Goal: Task Accomplishment & Management: Use online tool/utility

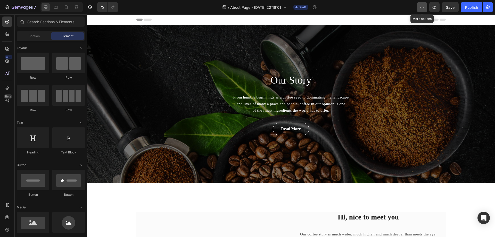
click at [425, 5] on button "button" at bounding box center [422, 7] width 10 height 10
click at [423, 6] on icon "button" at bounding box center [422, 7] width 5 height 5
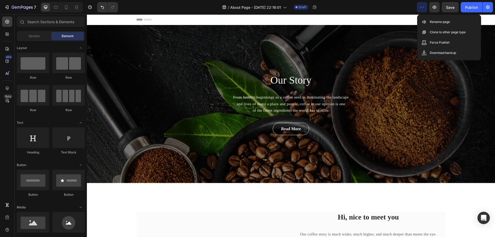
click at [423, 6] on icon "button" at bounding box center [422, 7] width 5 height 5
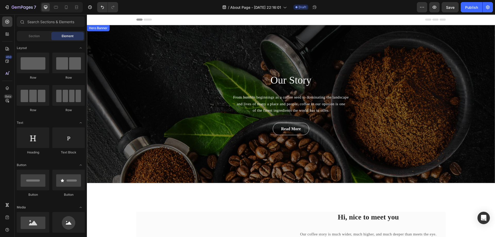
click at [157, 93] on div "Our Story Heading From humble beginnings as a coffee seed to dominating the lan…" at bounding box center [291, 104] width 408 height 158
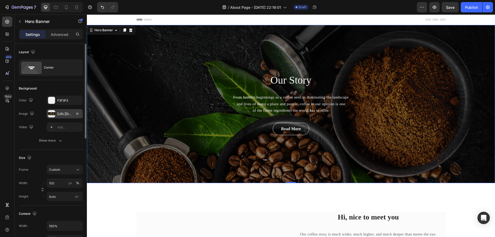
click at [63, 114] on div "[URL][DOMAIN_NAME]" at bounding box center [64, 114] width 15 height 5
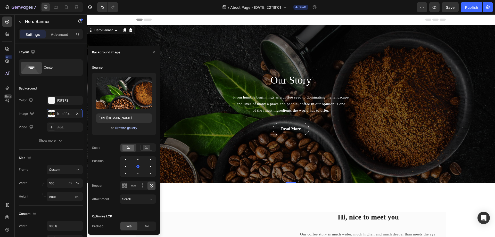
click at [122, 128] on div "Browse gallery" at bounding box center [126, 128] width 22 height 5
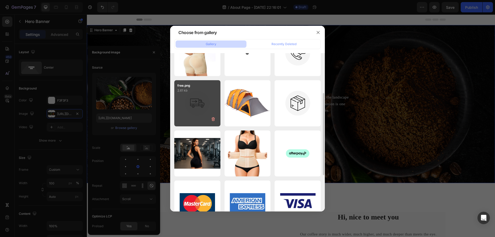
scroll to position [103, 0]
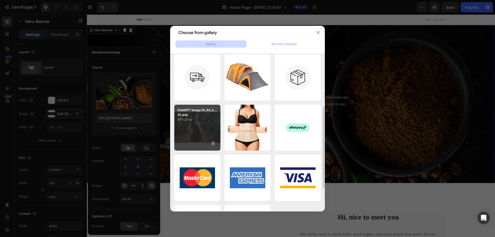
click at [204, 126] on div "ChatGPT Image 01_44_3...25.png 1971.33 kb" at bounding box center [197, 128] width 46 height 46
type input "[URL][DOMAIN_NAME]"
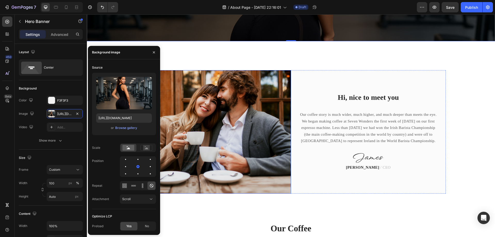
scroll to position [155, 0]
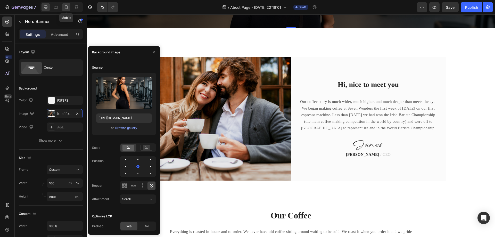
click at [66, 6] on icon at bounding box center [66, 7] width 3 height 4
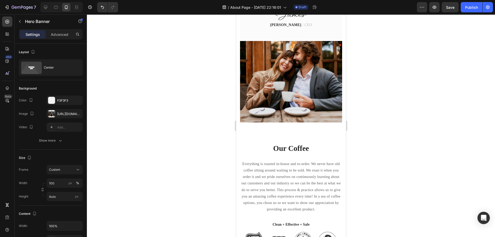
scroll to position [232, 0]
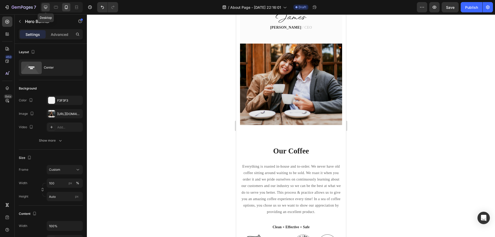
click at [48, 8] on icon at bounding box center [45, 7] width 5 height 5
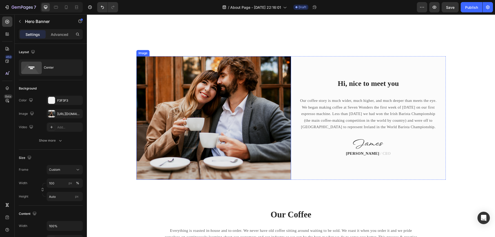
scroll to position [103, 0]
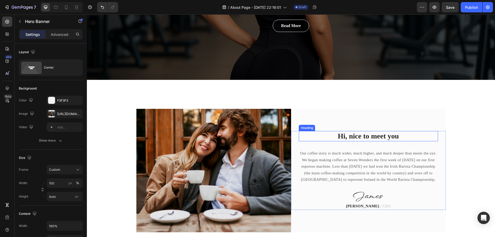
click at [356, 135] on p "Hi, nice to meet you" at bounding box center [369, 136] width 138 height 9
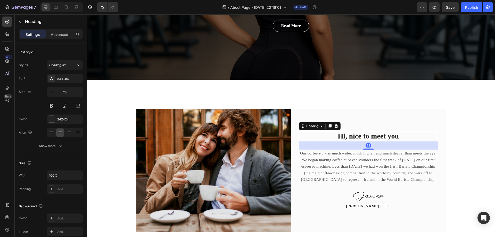
click at [356, 135] on p "Hi, nice to meet you" at bounding box center [369, 136] width 138 height 9
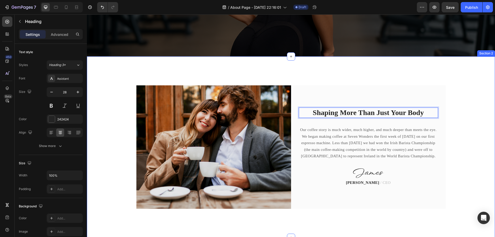
scroll to position [129, 0]
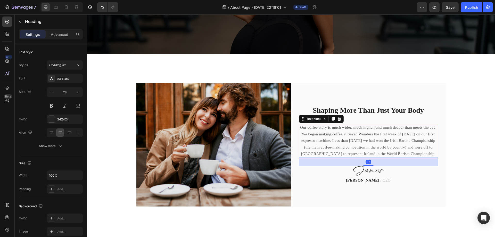
click at [336, 129] on p "Our coffee story is much wider, much higher, and much deeper than meets the eye…" at bounding box center [369, 140] width 138 height 33
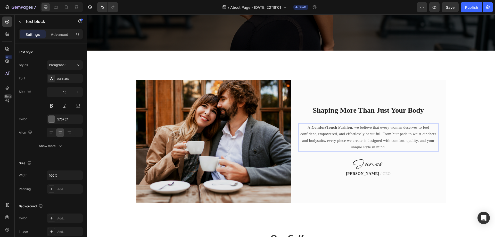
scroll to position [158, 0]
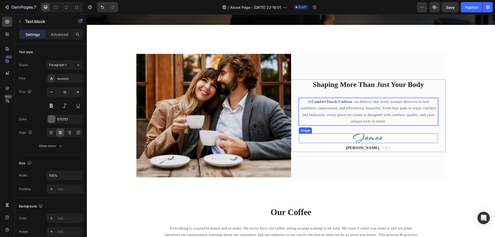
click at [367, 138] on img at bounding box center [368, 139] width 31 height 10
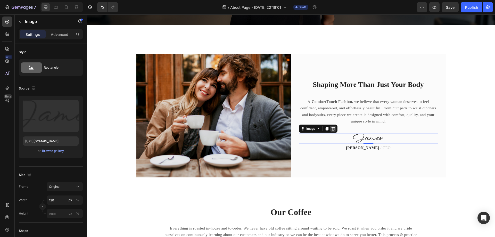
click at [332, 128] on icon at bounding box center [333, 129] width 3 height 4
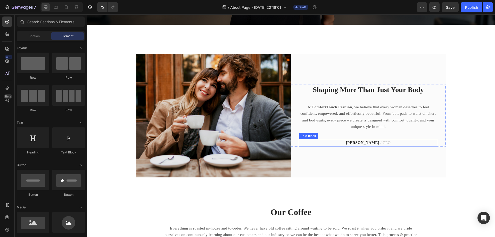
click at [368, 142] on strong "[PERSON_NAME]" at bounding box center [362, 143] width 33 height 4
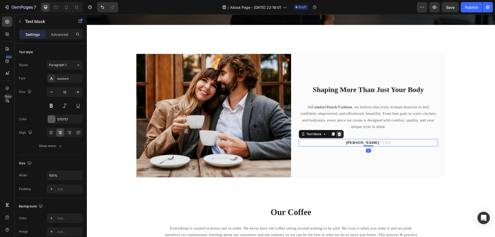
click at [337, 132] on icon at bounding box center [339, 134] width 4 height 4
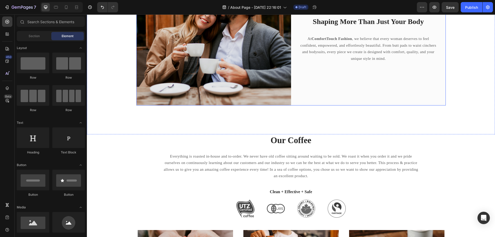
scroll to position [261, 0]
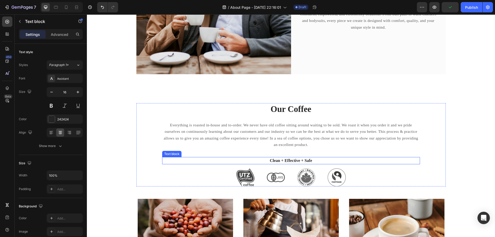
click at [291, 159] on p "Clean + Effective + Safe" at bounding box center [291, 161] width 257 height 6
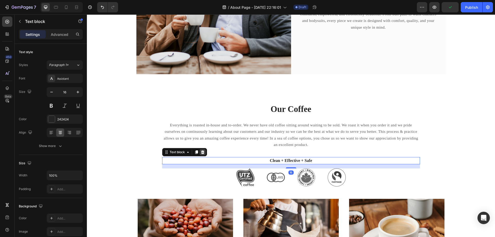
click at [203, 153] on icon at bounding box center [203, 152] width 4 height 4
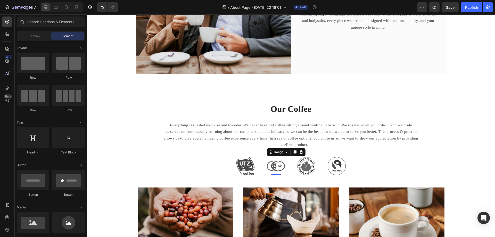
click at [280, 166] on img at bounding box center [276, 166] width 18 height 18
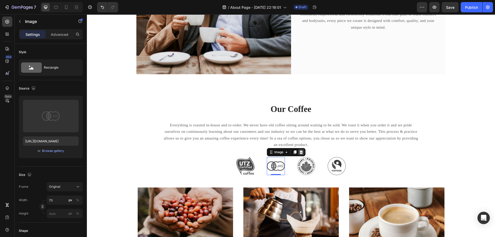
click at [300, 153] on icon at bounding box center [301, 152] width 3 height 4
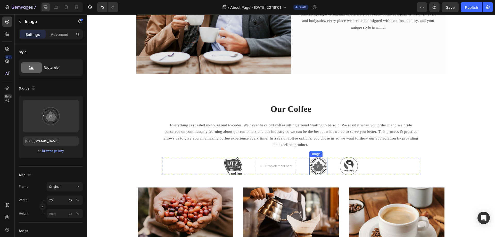
click at [312, 164] on img at bounding box center [319, 166] width 18 height 18
click at [342, 151] on icon at bounding box center [343, 152] width 3 height 4
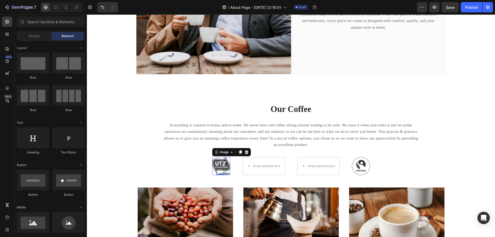
click at [226, 163] on img at bounding box center [221, 166] width 18 height 18
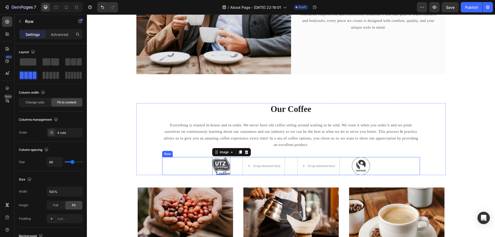
click at [172, 164] on div "Image 0 Drop element here Drop element here Image Row" at bounding box center [291, 166] width 258 height 18
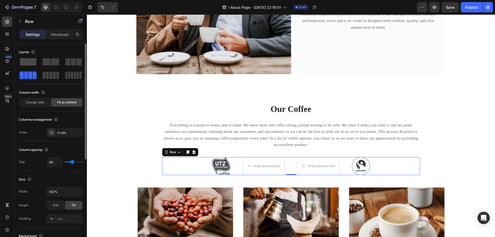
click at [31, 62] on span at bounding box center [28, 61] width 17 height 7
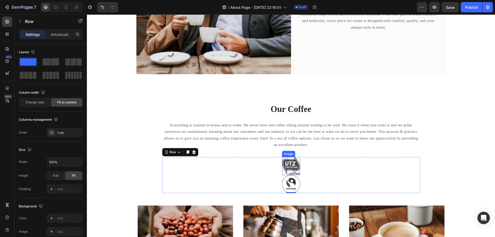
click at [288, 167] on img at bounding box center [291, 166] width 18 height 18
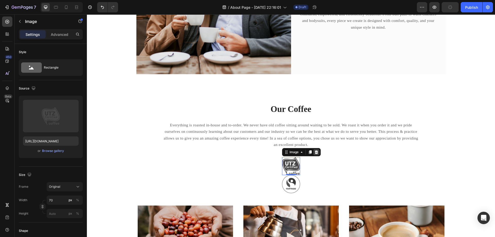
click at [315, 152] on icon at bounding box center [316, 152] width 3 height 4
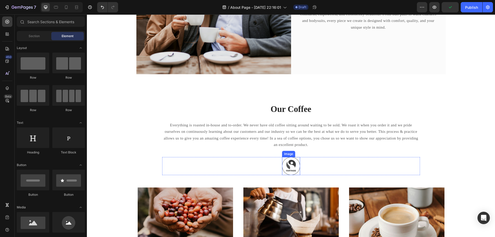
click at [291, 164] on img at bounding box center [291, 166] width 18 height 18
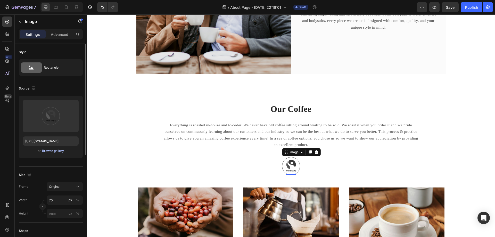
click at [52, 149] on div "Browse gallery" at bounding box center [53, 151] width 22 height 5
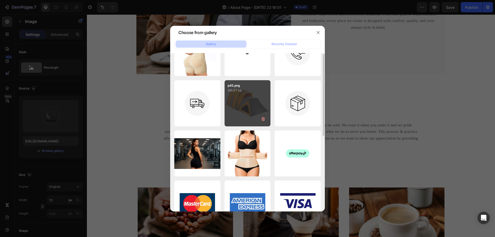
scroll to position [0, 0]
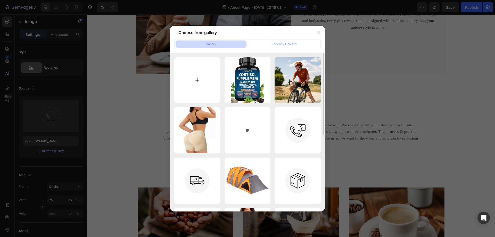
click at [199, 83] on input "file" at bounding box center [197, 80] width 46 height 46
type input "C:\fakepath\logo.png"
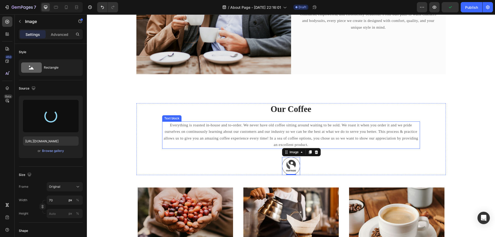
type input "[URL][DOMAIN_NAME]"
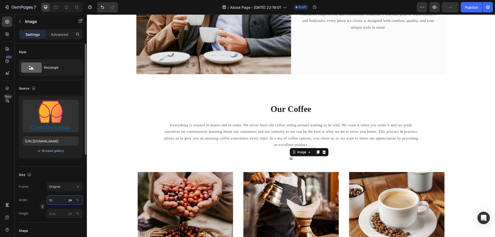
type input "1"
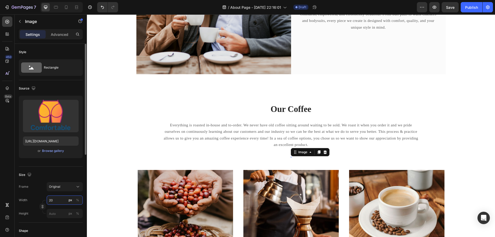
type input "200"
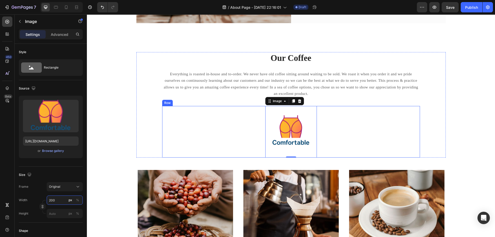
scroll to position [313, 0]
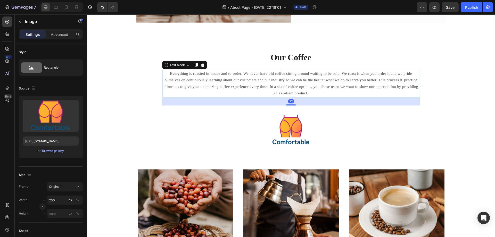
click at [253, 83] on p "Everything is roasted in-house and to-order. We never have old coffee sitting a…" at bounding box center [291, 83] width 257 height 26
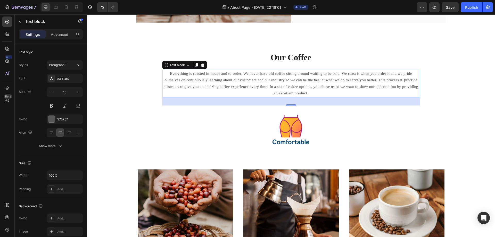
click at [222, 78] on p "Everything is roasted in-house and to-order. We never have old coffee sitting a…" at bounding box center [291, 83] width 257 height 26
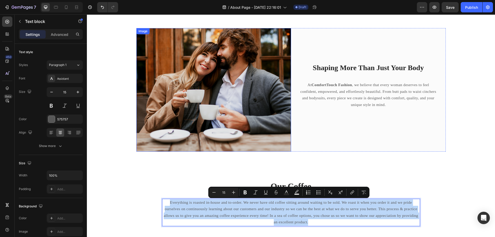
scroll to position [210, 0]
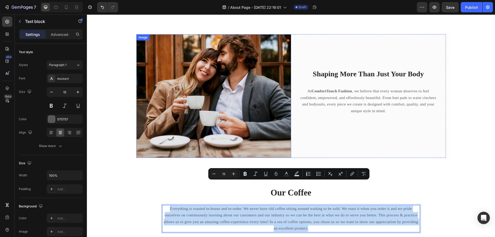
type input "16"
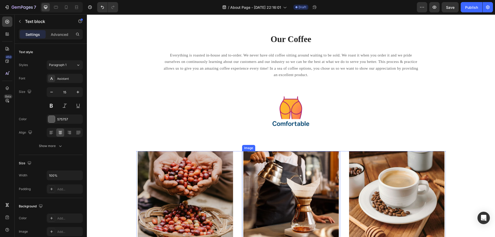
scroll to position [261, 0]
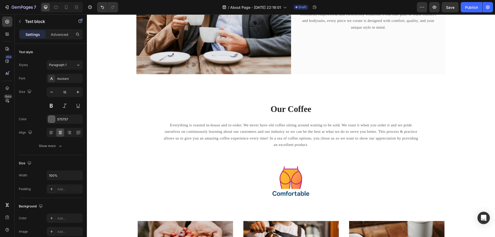
click at [240, 125] on p "Everything is roasted in-house and to-order. We never have old coffee sitting a…" at bounding box center [291, 135] width 257 height 26
click at [246, 131] on p "Everything is roasted in-house and to-order. We never have old coffee sitting a…" at bounding box center [291, 135] width 257 height 26
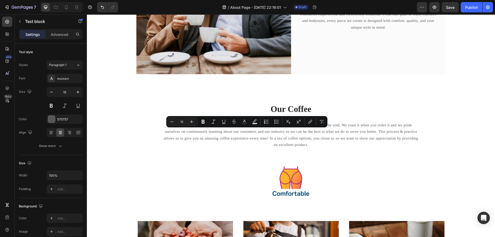
click at [206, 130] on p "Everything is roasted in-house and to-order. We never have old coffee sitting a…" at bounding box center [291, 135] width 257 height 26
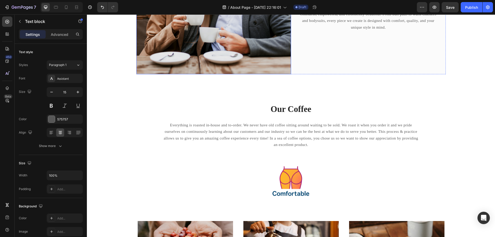
click at [175, 57] on img at bounding box center [213, 13] width 155 height 124
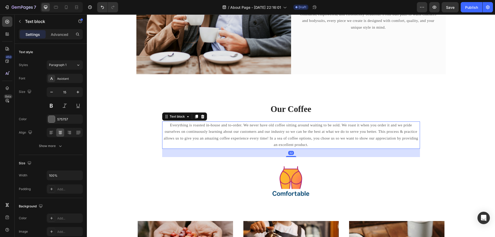
click at [204, 128] on p "Everything is roasted in-house and to-order. We never have old coffee sitting a…" at bounding box center [291, 135] width 257 height 26
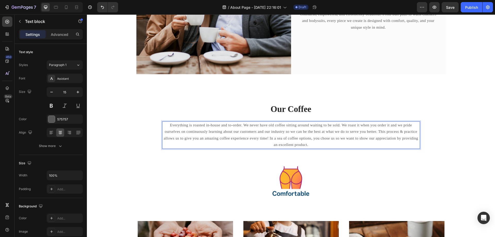
click at [208, 132] on p "Everything is roasted in-house and to-order. We never have old coffee sitting a…" at bounding box center [291, 135] width 257 height 26
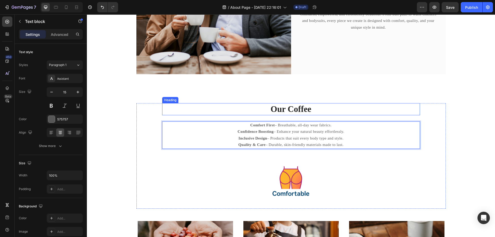
click at [284, 107] on p "Our Coffee" at bounding box center [291, 109] width 257 height 11
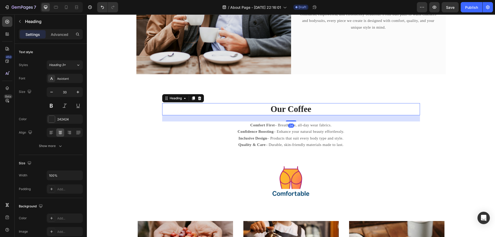
click at [284, 109] on p "Our Coffee" at bounding box center [291, 109] width 257 height 11
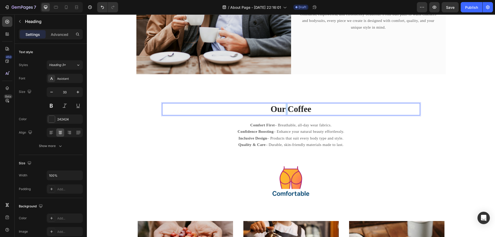
click at [284, 109] on p "Our Coffee" at bounding box center [291, 109] width 257 height 11
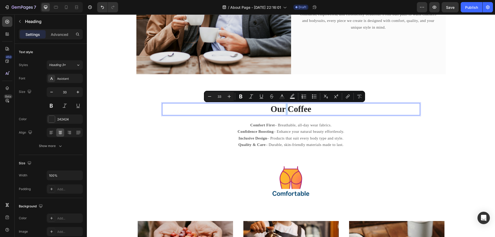
click at [283, 111] on p "Our Coffee" at bounding box center [291, 109] width 257 height 11
drag, startPoint x: 283, startPoint y: 110, endPoint x: 271, endPoint y: 108, distance: 11.8
click at [271, 108] on p "Our Coffee" at bounding box center [291, 109] width 257 height 11
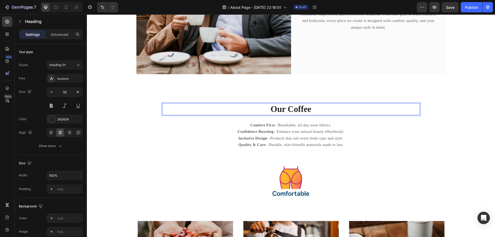
click at [309, 110] on p "Our Coffee" at bounding box center [291, 109] width 257 height 11
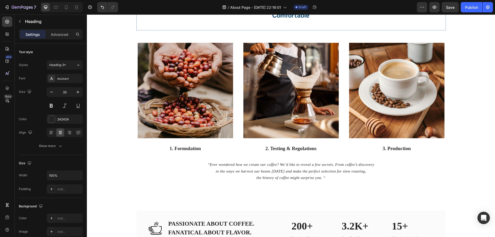
scroll to position [442, 0]
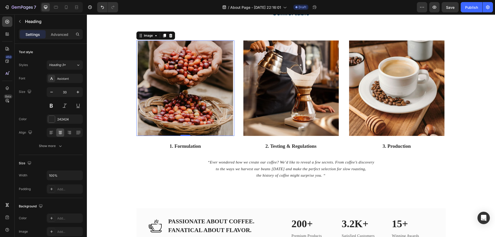
click at [184, 93] on img at bounding box center [185, 88] width 95 height 95
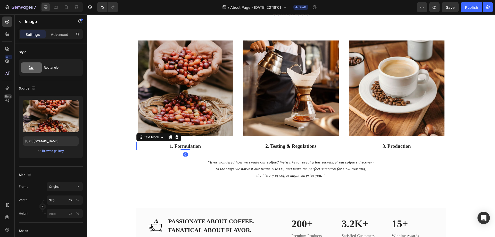
click at [182, 147] on p "1. Formulation" at bounding box center [185, 146] width 97 height 7
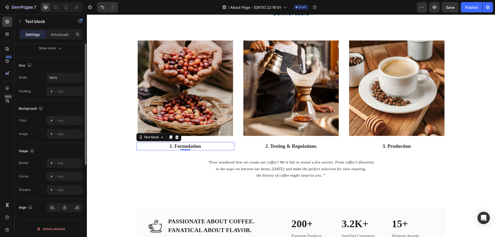
scroll to position [0, 0]
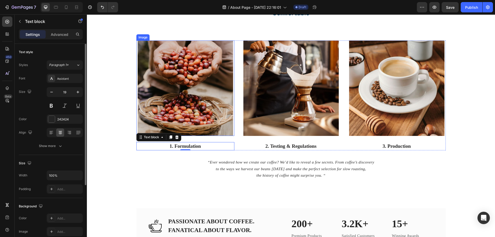
click at [181, 97] on img at bounding box center [185, 88] width 95 height 95
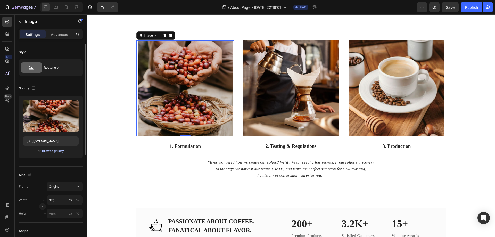
click at [54, 151] on div "Browse gallery" at bounding box center [53, 151] width 22 height 5
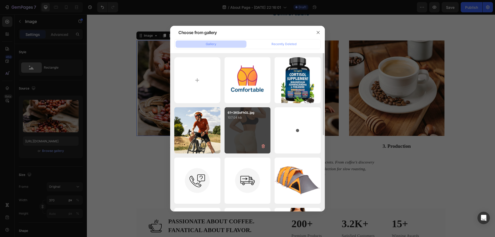
click at [244, 127] on div "61+3KSoFhGL.jpg 107.04 kb" at bounding box center [248, 130] width 46 height 46
type input "[URL][DOMAIN_NAME]"
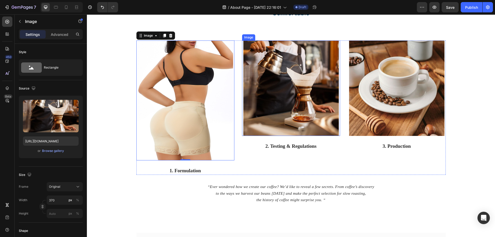
click at [274, 101] on img at bounding box center [291, 88] width 95 height 95
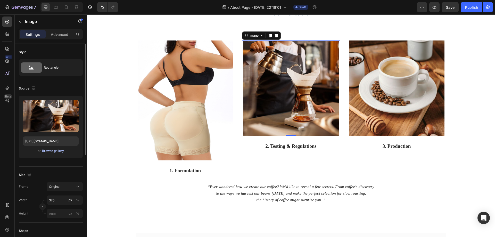
click at [59, 150] on div "Browse gallery" at bounding box center [53, 151] width 22 height 5
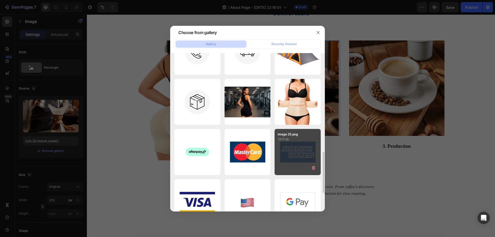
scroll to position [232, 0]
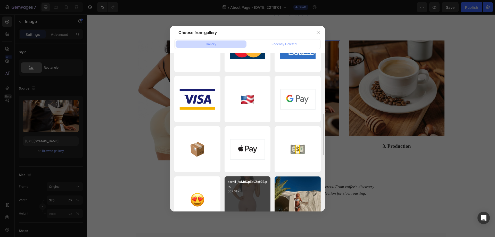
click at [242, 188] on p "scrnli_jwMdCpEcuZqf9E.png" at bounding box center [248, 184] width 40 height 9
type input "[URL][DOMAIN_NAME]"
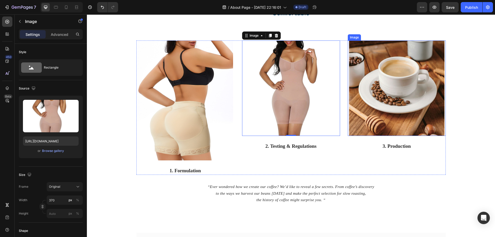
click at [390, 109] on img at bounding box center [396, 88] width 95 height 95
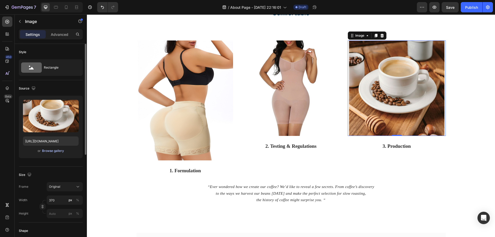
click at [58, 149] on div "Browse gallery" at bounding box center [53, 151] width 22 height 5
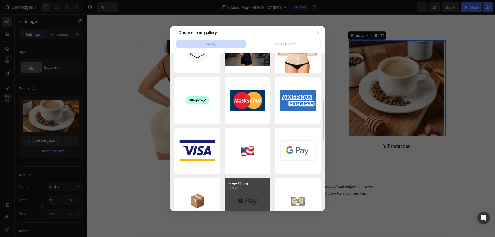
scroll to position [77, 0]
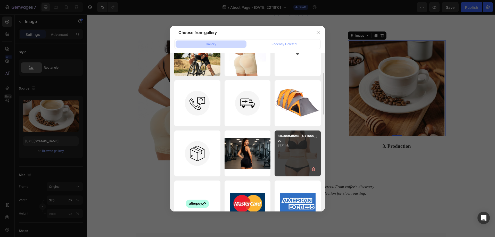
click at [292, 147] on p "81.71 kb" at bounding box center [298, 145] width 40 height 5
type input "[URL][DOMAIN_NAME]"
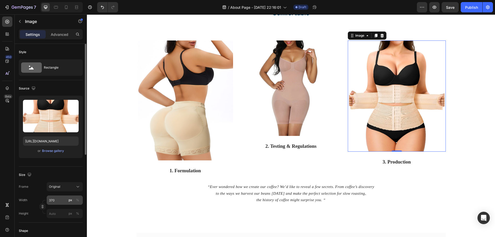
scroll to position [26, 0]
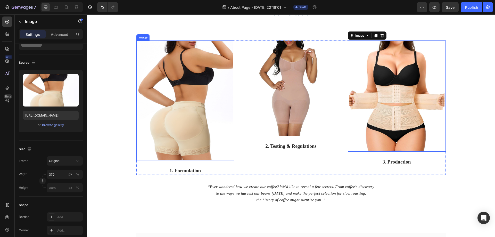
click at [185, 89] on img at bounding box center [185, 101] width 95 height 120
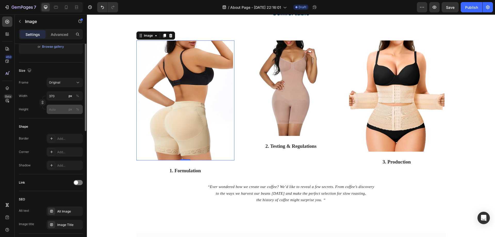
scroll to position [1, 0]
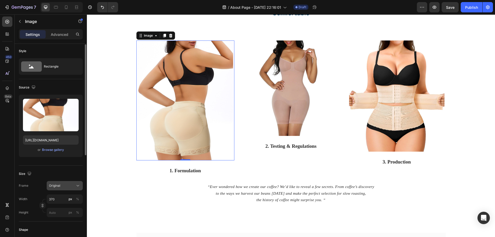
click at [70, 186] on div "Original" at bounding box center [61, 185] width 25 height 5
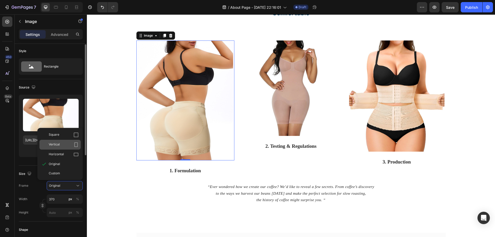
click at [69, 144] on div "Vertical" at bounding box center [64, 144] width 30 height 5
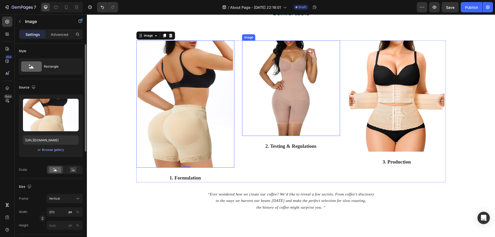
click at [274, 109] on img at bounding box center [291, 89] width 95 height 96
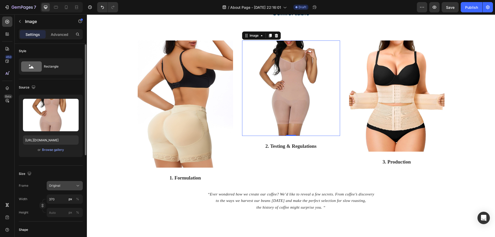
click at [61, 185] on div "Original" at bounding box center [61, 185] width 25 height 5
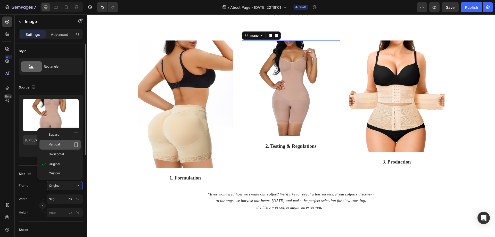
click at [70, 143] on div "Vertical" at bounding box center [64, 144] width 30 height 5
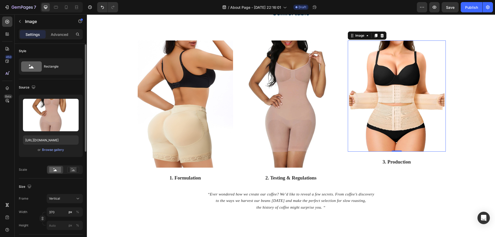
click at [382, 118] on img at bounding box center [396, 96] width 95 height 111
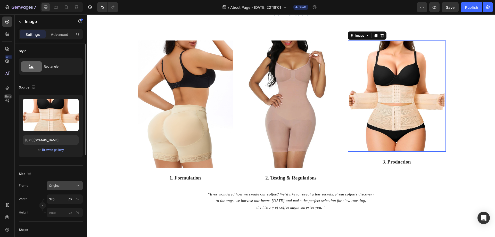
click at [65, 187] on div "Original" at bounding box center [61, 185] width 25 height 5
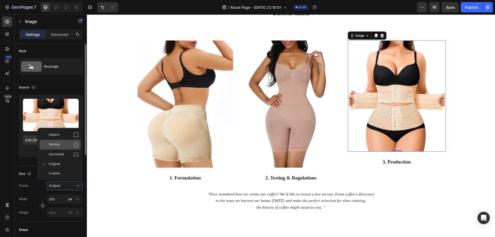
click at [77, 143] on icon at bounding box center [76, 144] width 5 height 5
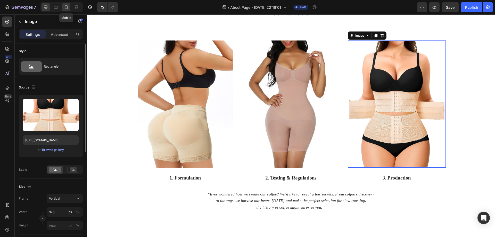
click at [65, 6] on icon at bounding box center [66, 7] width 5 height 5
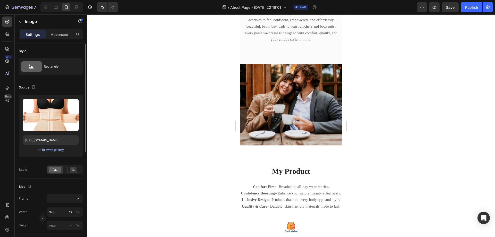
scroll to position [226, 0]
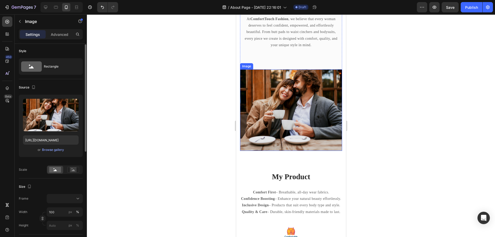
click at [286, 106] on img at bounding box center [291, 110] width 102 height 82
click at [61, 149] on div "Browse gallery" at bounding box center [53, 150] width 22 height 5
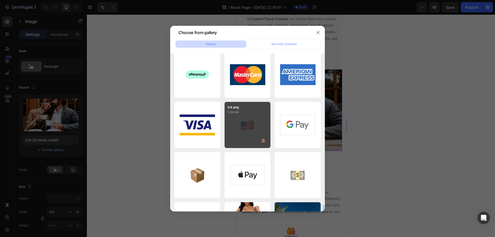
scroll to position [335, 0]
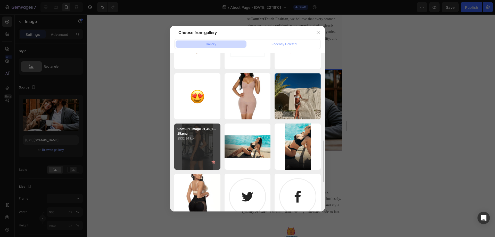
click at [202, 137] on p "2532.94 kb" at bounding box center [198, 138] width 40 height 5
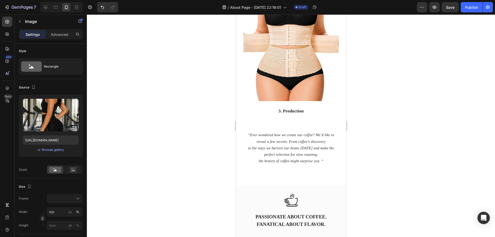
scroll to position [949, 0]
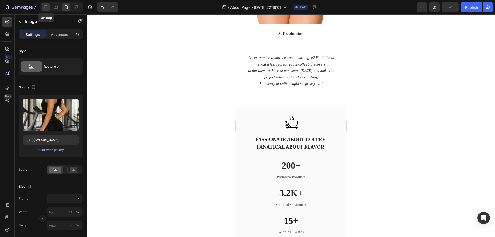
click at [46, 7] on icon at bounding box center [45, 7] width 3 height 3
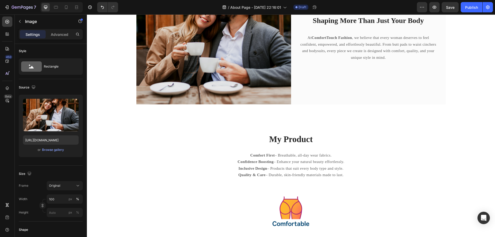
scroll to position [149, 0]
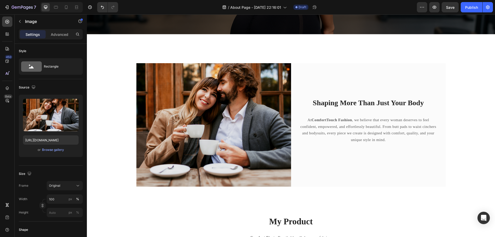
click at [240, 116] on img at bounding box center [213, 125] width 155 height 124
click at [237, 107] on img at bounding box center [213, 125] width 155 height 124
click at [47, 149] on div "Browse gallery" at bounding box center [53, 150] width 22 height 5
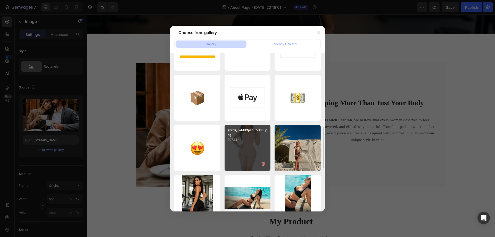
scroll to position [335, 0]
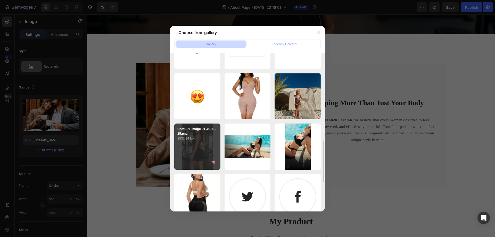
click at [195, 134] on p "ChatGPT Image 01_40_1...25.png" at bounding box center [198, 131] width 40 height 9
type input "[URL][DOMAIN_NAME]"
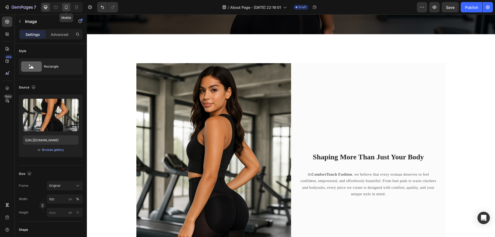
click at [65, 7] on icon at bounding box center [66, 7] width 3 height 4
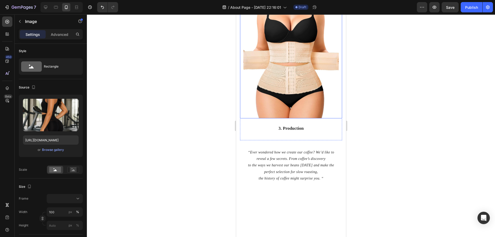
scroll to position [872, 0]
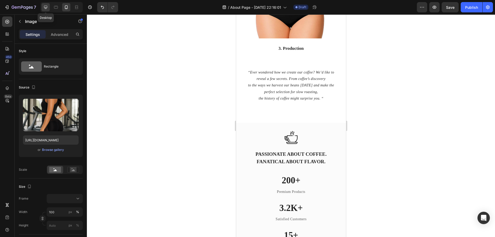
click at [46, 7] on icon at bounding box center [45, 7] width 5 height 5
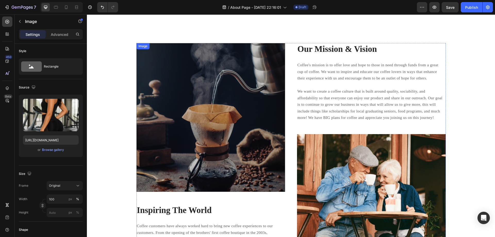
scroll to position [665, 0]
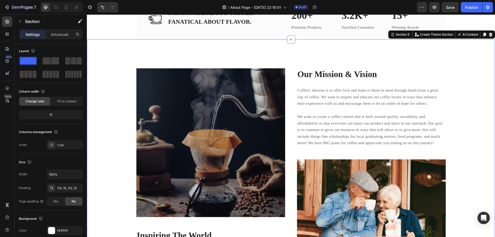
click at [176, 50] on div "Image Inspiring The World Heading Coffee customers have always worked hard to b…" at bounding box center [291, 191] width 408 height 304
click at [489, 35] on icon at bounding box center [491, 35] width 4 height 4
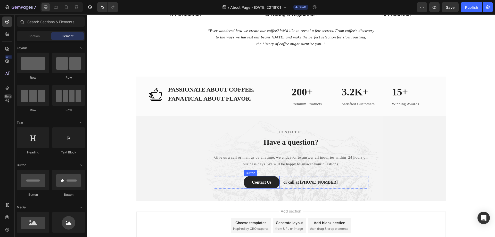
scroll to position [645, 0]
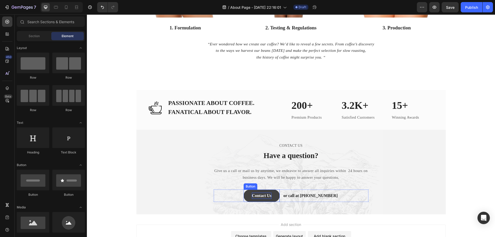
click at [270, 194] on div "Contact Us" at bounding box center [262, 196] width 20 height 6
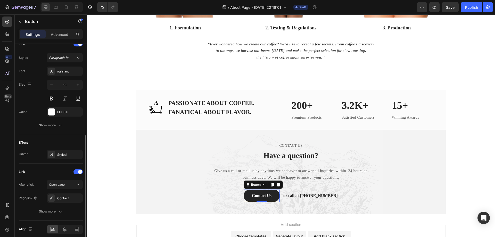
scroll to position [202, 0]
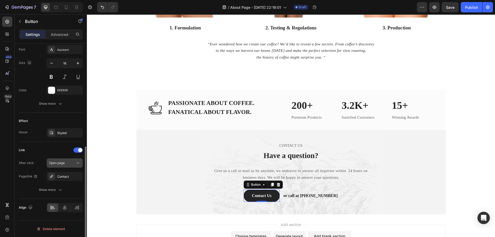
click at [67, 162] on div "Open page" at bounding box center [62, 163] width 26 height 5
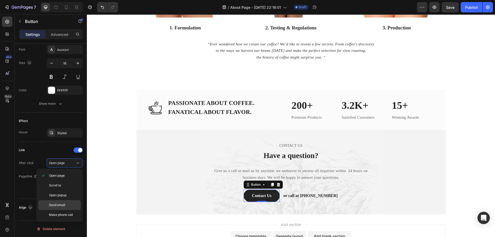
click at [66, 203] on p "Send email" at bounding box center [63, 205] width 29 height 5
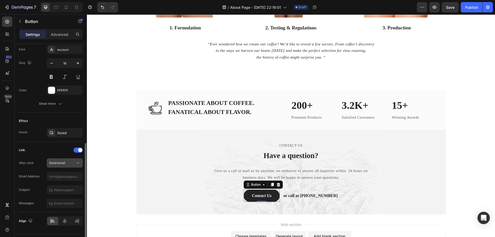
click at [73, 162] on div "Send email" at bounding box center [62, 163] width 26 height 5
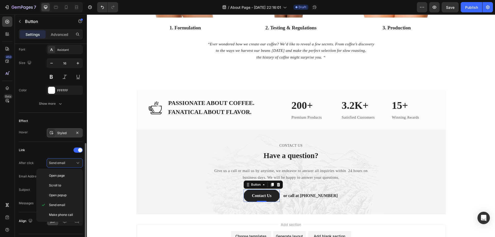
click at [58, 134] on div "Styled" at bounding box center [64, 133] width 15 height 5
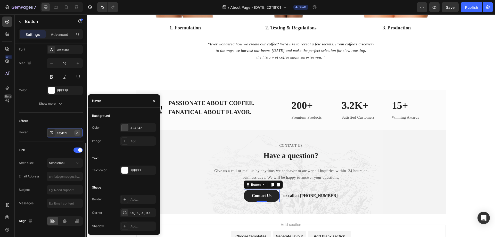
click at [78, 133] on icon "button" at bounding box center [77, 133] width 4 height 4
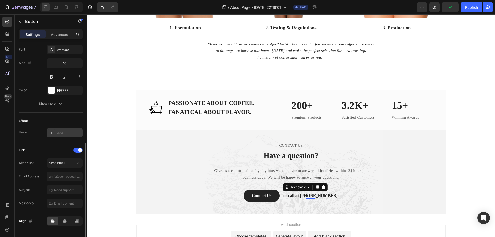
click at [309, 197] on div "or call at [PHONE_NUMBER] Text block 0" at bounding box center [310, 195] width 55 height 7
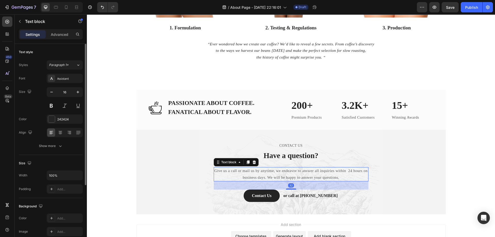
click at [237, 172] on p "Give us a call or mail us by anytime, we endeavor to answer all inquiries withi…" at bounding box center [291, 174] width 154 height 13
click at [240, 171] on p "Give us a call or mail us by anytime, we endeavor to answer all inquiries withi…" at bounding box center [291, 174] width 154 height 13
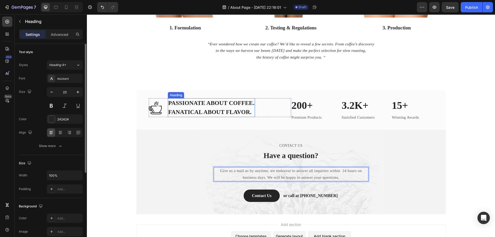
click at [240, 104] on p "PASSIONATE ABOUT COFFEE. FANATICAL ABOUT FLAVOR." at bounding box center [211, 108] width 86 height 18
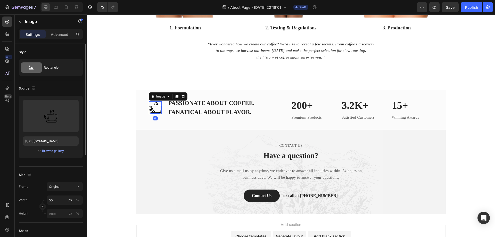
click at [156, 106] on img at bounding box center [155, 107] width 13 height 13
click at [54, 151] on div "Browse gallery" at bounding box center [53, 151] width 22 height 5
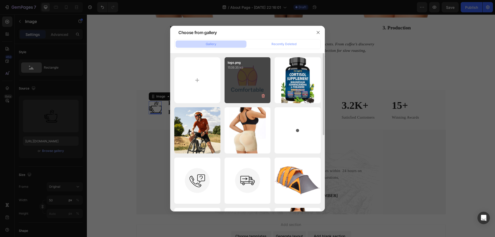
click at [238, 85] on div "logo.png 1539.35 kb" at bounding box center [248, 80] width 46 height 46
type input "[URL][DOMAIN_NAME]"
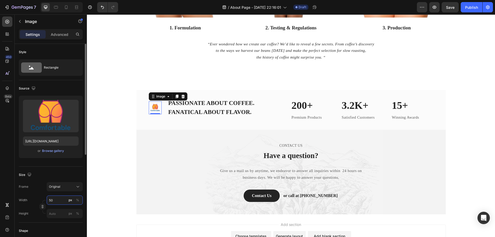
click at [59, 201] on input "50" at bounding box center [65, 200] width 36 height 9
type input "100"
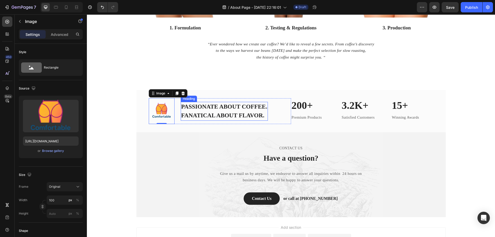
click at [226, 111] on p "PASSIONATE ABOUT COFFEE. FANATICAL ABOUT FLAVOR." at bounding box center [224, 111] width 86 height 18
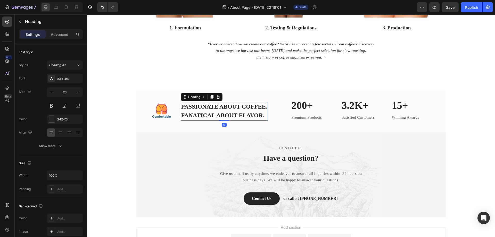
click at [237, 114] on p "PASSIONATE ABOUT COFFEE. FANATICAL ABOUT FLAVOR." at bounding box center [224, 111] width 86 height 18
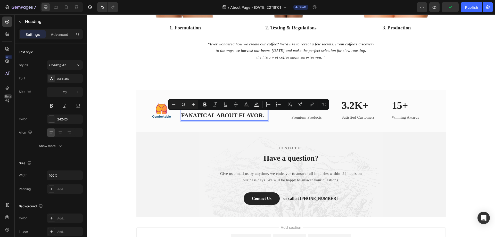
click at [212, 114] on p "PASSIONATE ABOUT COFFEE. FANATICAL ABOUT FLAVOR." at bounding box center [224, 111] width 86 height 18
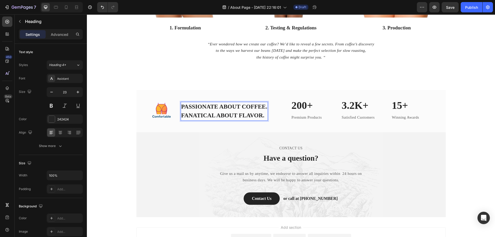
click at [218, 112] on p "PASSIONATE ABOUT COFFEE. FANATICAL ABOUT FLAVOR." at bounding box center [224, 111] width 86 height 18
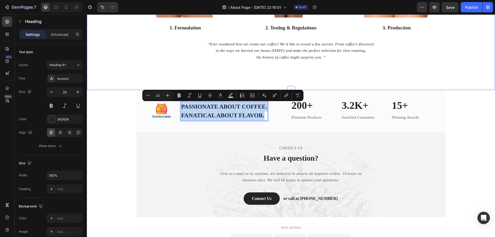
copy p "PASSIONATE ABOUT COFFEE. FANATICAL ABOUT FLAVOR."
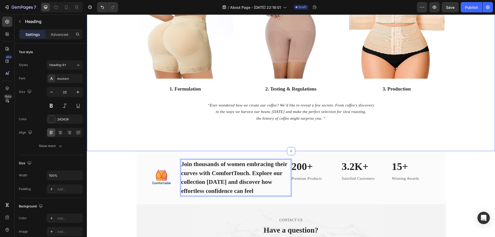
scroll to position [564, 0]
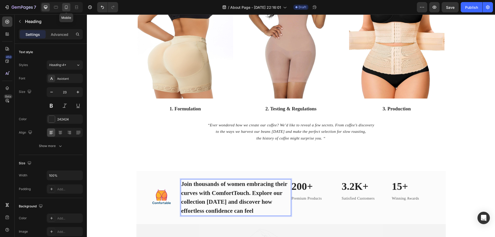
click at [65, 5] on icon at bounding box center [66, 7] width 5 height 5
type input "19"
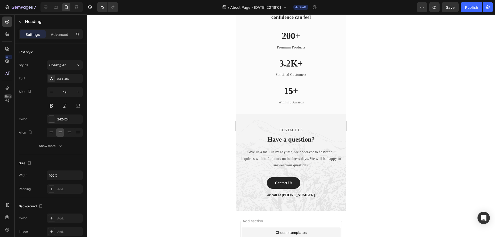
scroll to position [1048, 0]
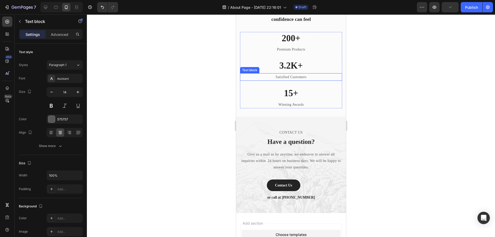
click at [289, 78] on p "Satisfied Customers" at bounding box center [290, 77] width 101 height 6
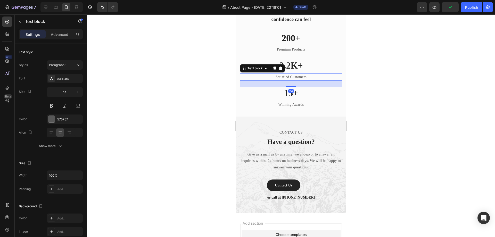
click at [289, 78] on p "Satisfied Customers" at bounding box center [290, 77] width 101 height 6
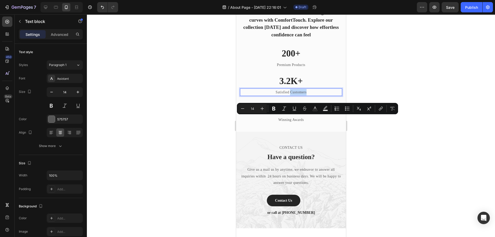
scroll to position [996, 0]
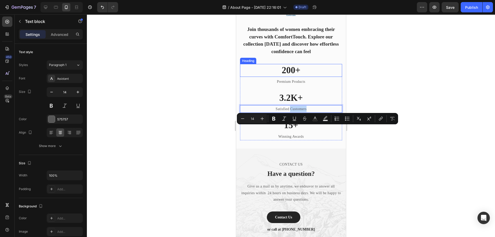
click at [283, 76] on p "200+" at bounding box center [290, 71] width 101 height 12
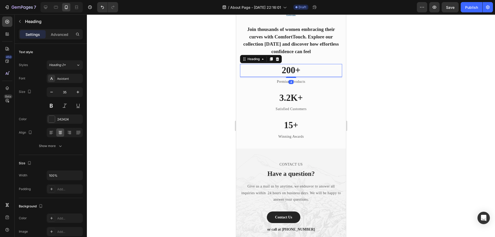
click at [283, 76] on p "200+" at bounding box center [290, 71] width 101 height 12
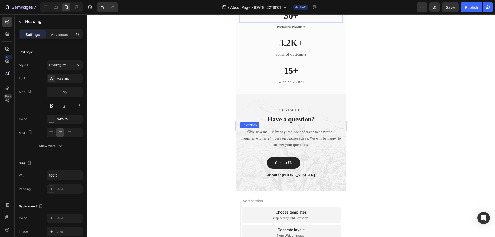
scroll to position [1074, 0]
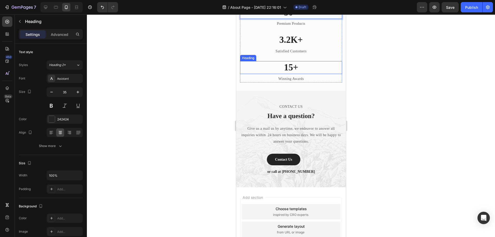
click at [271, 67] on p "15+" at bounding box center [290, 68] width 101 height 12
click at [278, 57] on icon at bounding box center [277, 56] width 3 height 4
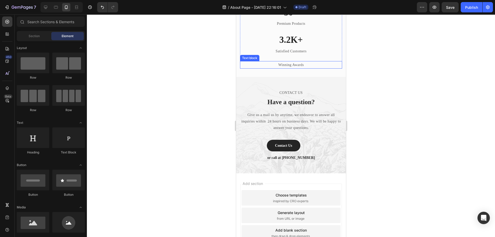
click at [285, 64] on p "Winning Awards" at bounding box center [290, 65] width 101 height 6
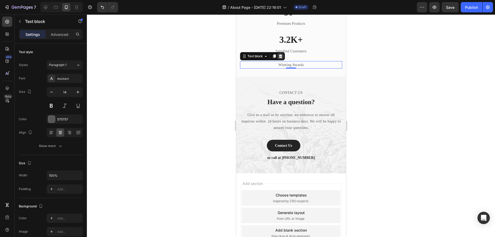
click at [282, 55] on icon at bounding box center [280, 56] width 3 height 4
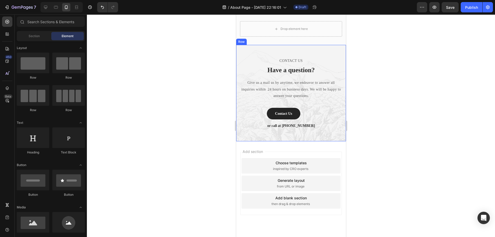
scroll to position [1125, 0]
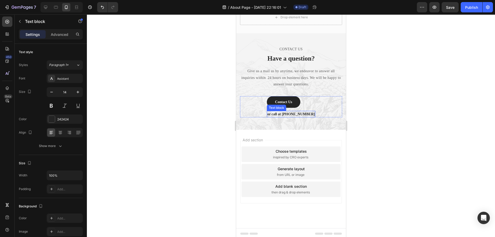
click at [295, 114] on p "or call at [PHONE_NUMBER]" at bounding box center [290, 113] width 47 height 5
click at [292, 113] on p "comf" at bounding box center [291, 113] width 33 height 5
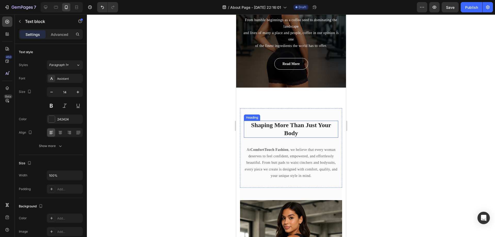
scroll to position [0, 0]
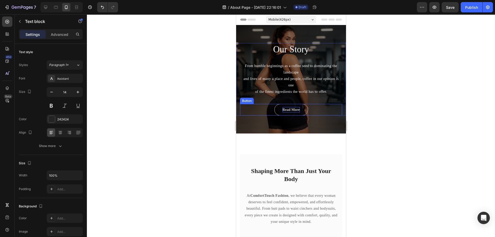
click at [293, 112] on div "Read More" at bounding box center [291, 109] width 17 height 5
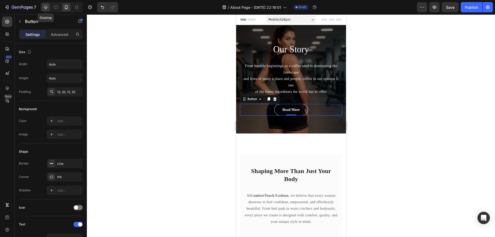
click at [45, 8] on icon at bounding box center [45, 7] width 3 height 3
type input "16"
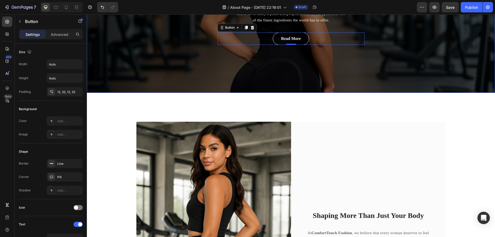
scroll to position [13, 0]
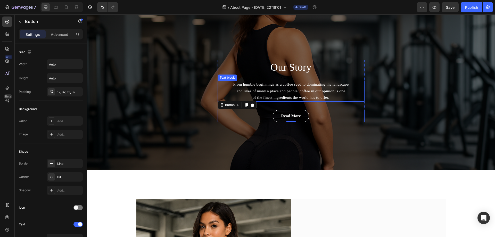
click at [281, 91] on p "From humble beginnings as a coffee seed to dominating the landscape and lives o…" at bounding box center [291, 91] width 146 height 20
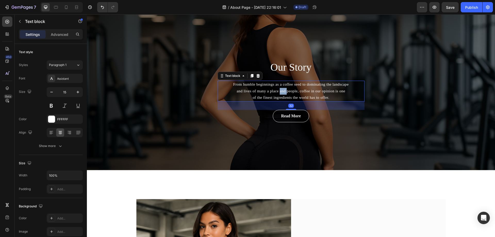
click at [281, 91] on p "From humble beginnings as a coffee seed to dominating the landscape and lives o…" at bounding box center [291, 91] width 146 height 20
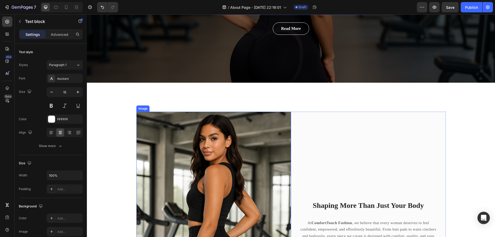
scroll to position [142, 0]
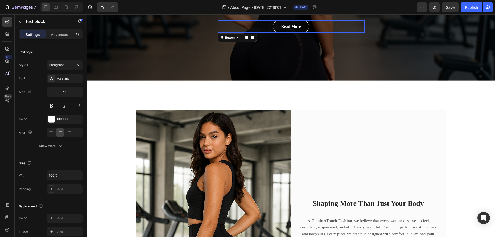
click at [258, 25] on div "Read More Button 0" at bounding box center [291, 26] width 147 height 12
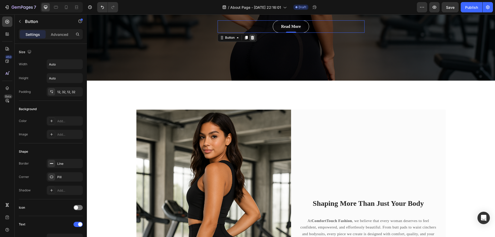
click at [251, 36] on icon at bounding box center [252, 38] width 3 height 4
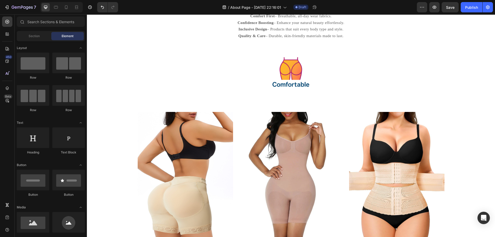
scroll to position [581, 0]
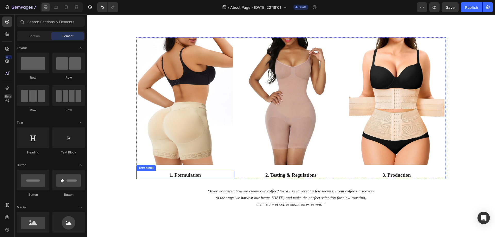
click at [193, 176] on p "1. Formulation" at bounding box center [185, 175] width 97 height 7
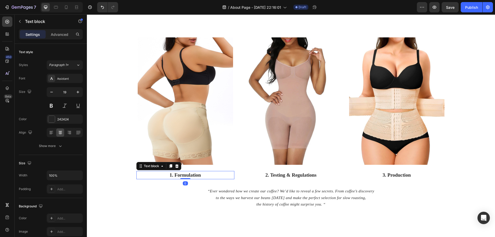
click at [193, 176] on p "1. Formulation" at bounding box center [185, 175] width 97 height 7
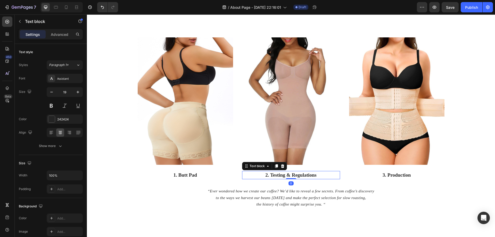
click at [285, 174] on p "2. Testing & Regulations" at bounding box center [291, 175] width 97 height 7
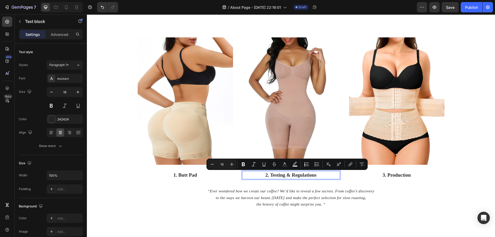
click at [274, 174] on p "2. Testing & Regulations" at bounding box center [291, 175] width 97 height 7
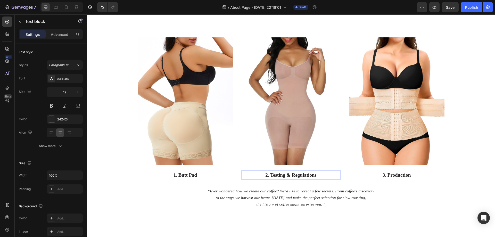
drag, startPoint x: 323, startPoint y: 172, endPoint x: 321, endPoint y: 175, distance: 4.0
click at [323, 172] on p "2. Testing & Regulations" at bounding box center [291, 175] width 97 height 7
click at [394, 175] on p "3. Production" at bounding box center [397, 175] width 97 height 7
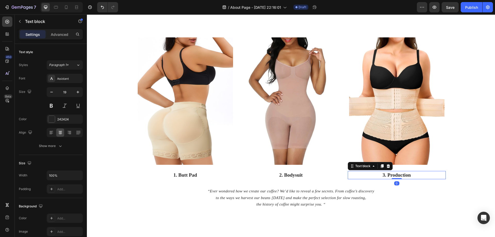
click at [394, 175] on p "3. Production" at bounding box center [397, 175] width 97 height 7
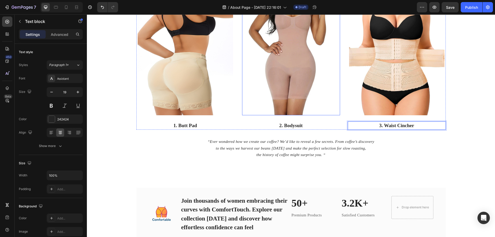
scroll to position [632, 0]
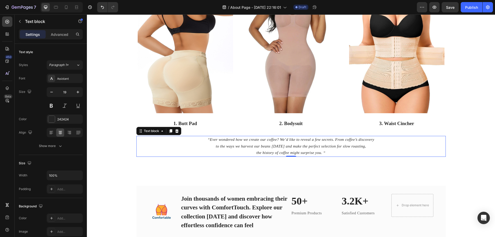
click at [291, 147] on icon "to the ways we harvest our beans [DATE] and make the perfect selection for slow…" at bounding box center [291, 146] width 150 height 4
click at [177, 133] on icon at bounding box center [177, 131] width 4 height 4
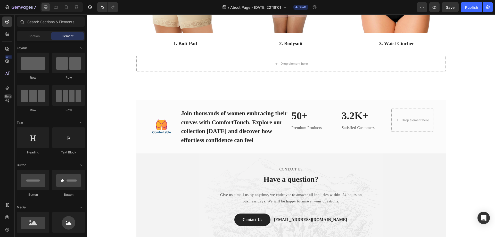
scroll to position [715, 0]
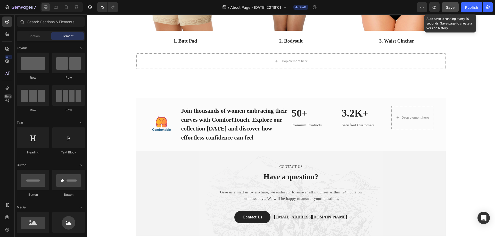
click at [451, 7] on span "Save" at bounding box center [450, 7] width 9 height 4
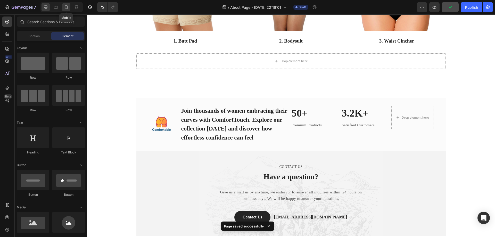
click at [67, 7] on icon at bounding box center [66, 7] width 5 height 5
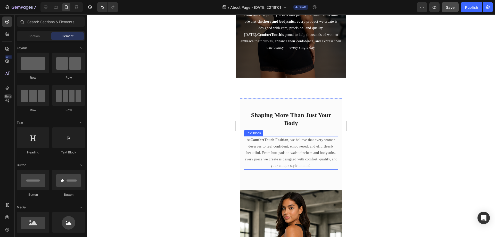
scroll to position [26, 0]
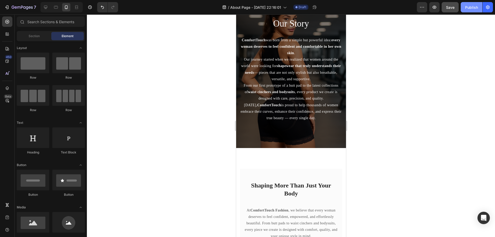
click at [469, 6] on div "Publish" at bounding box center [471, 7] width 13 height 5
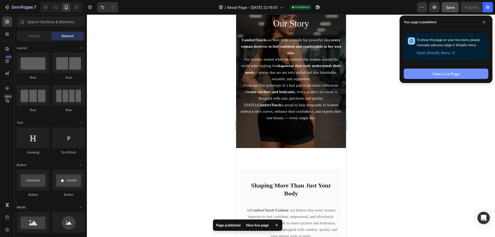
click at [429, 76] on button "View Live Page" at bounding box center [446, 74] width 85 height 10
